Goal: Task Accomplishment & Management: Manage account settings

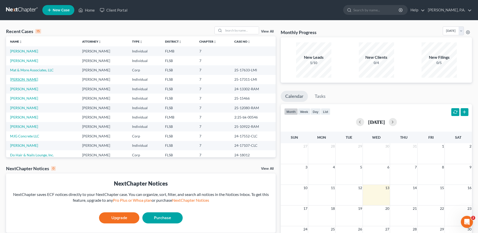
click at [19, 80] on link "[PERSON_NAME]" at bounding box center [24, 79] width 28 height 4
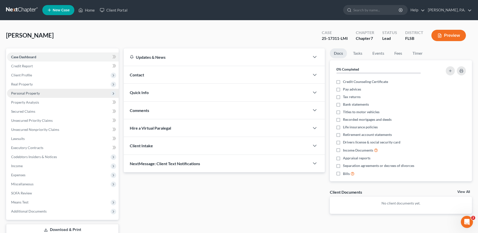
click at [24, 94] on span "Personal Property" at bounding box center [25, 93] width 29 height 4
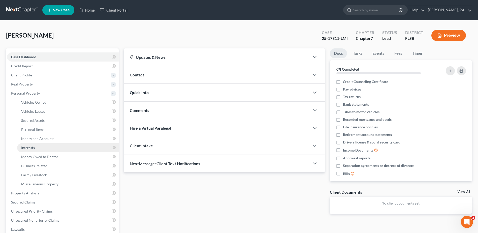
click at [31, 146] on span "Interests" at bounding box center [28, 148] width 14 height 4
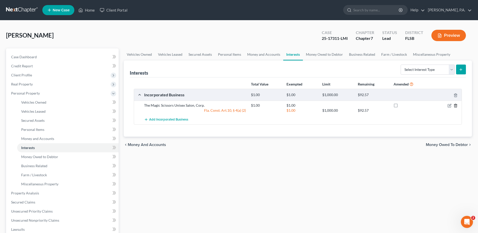
click at [456, 105] on icon "button" at bounding box center [456, 106] width 4 height 4
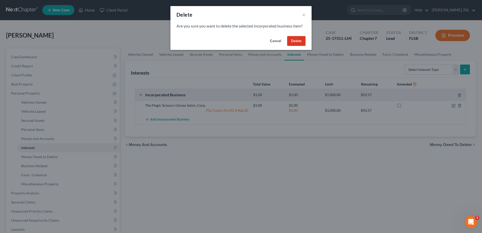
click at [296, 42] on button "Delete" at bounding box center [296, 41] width 18 height 10
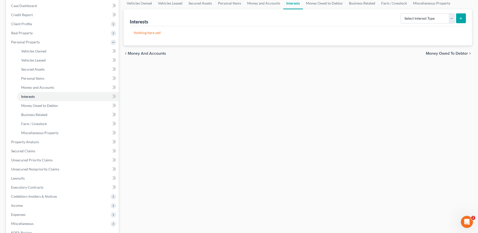
scroll to position [126, 0]
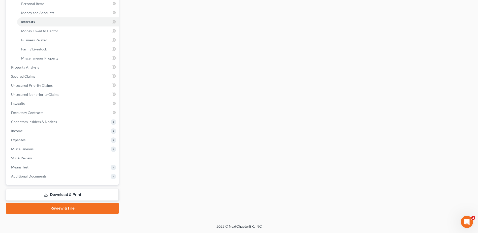
click at [58, 193] on link "Download & Print" at bounding box center [62, 195] width 113 height 12
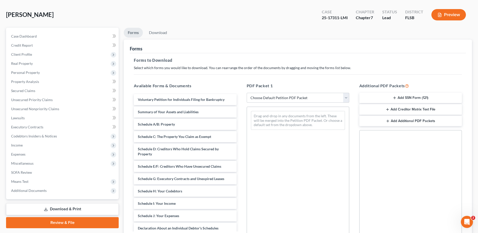
scroll to position [50, 0]
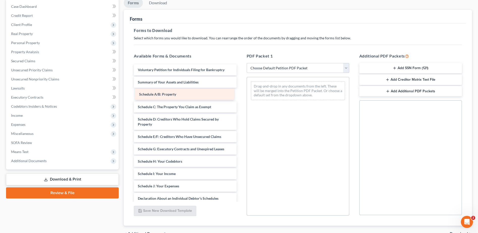
click at [154, 96] on div "Schedule A/B: Property Voluntary Petition for Individuals Filing for Bankruptcy…" at bounding box center [185, 193] width 111 height 259
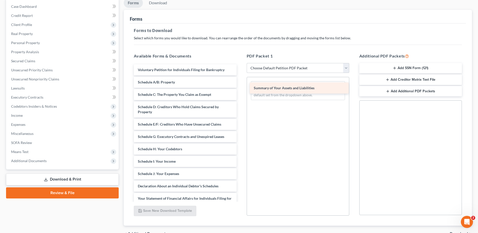
drag, startPoint x: 155, startPoint y: 83, endPoint x: 274, endPoint y: 89, distance: 118.9
click at [241, 89] on div "Summary of Your Assets and Liabilities Voluntary Petition for Individuals Filin…" at bounding box center [185, 187] width 111 height 246
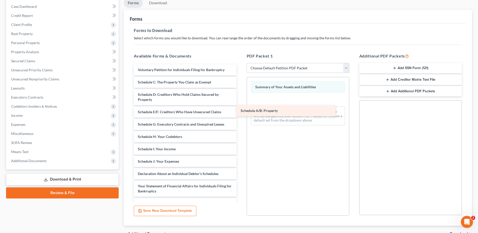
drag, startPoint x: 171, startPoint y: 83, endPoint x: 274, endPoint y: 111, distance: 106.8
click at [241, 111] on div "Schedule A/B: Property Voluntary Petition for Individuals Filing for Bankruptcy…" at bounding box center [185, 181] width 111 height 234
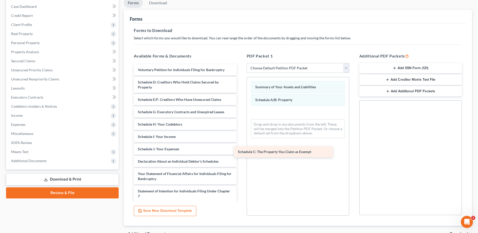
drag, startPoint x: 174, startPoint y: 82, endPoint x: 274, endPoint y: 149, distance: 120.5
click at [241, 151] on div "Schedule C: The Property You Claim as Exempt Voluntary Petition for Individuals…" at bounding box center [185, 175] width 111 height 222
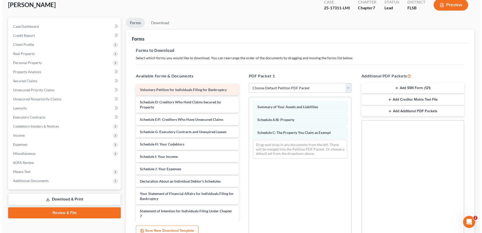
scroll to position [0, 0]
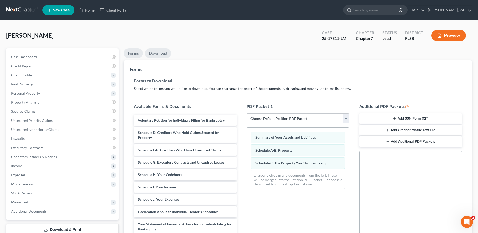
click at [157, 53] on link "Download" at bounding box center [158, 53] width 26 height 10
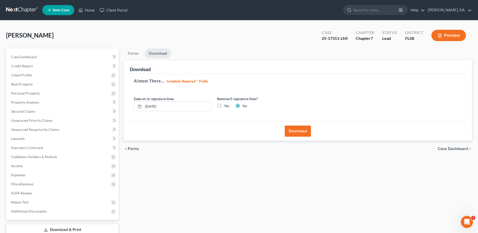
click at [297, 133] on button "Download" at bounding box center [298, 131] width 26 height 11
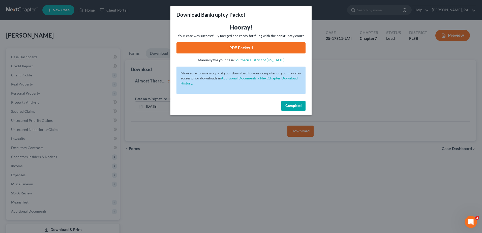
click at [231, 50] on link "PDF Packet 1" at bounding box center [241, 47] width 129 height 11
